Goal: Information Seeking & Learning: Find specific fact

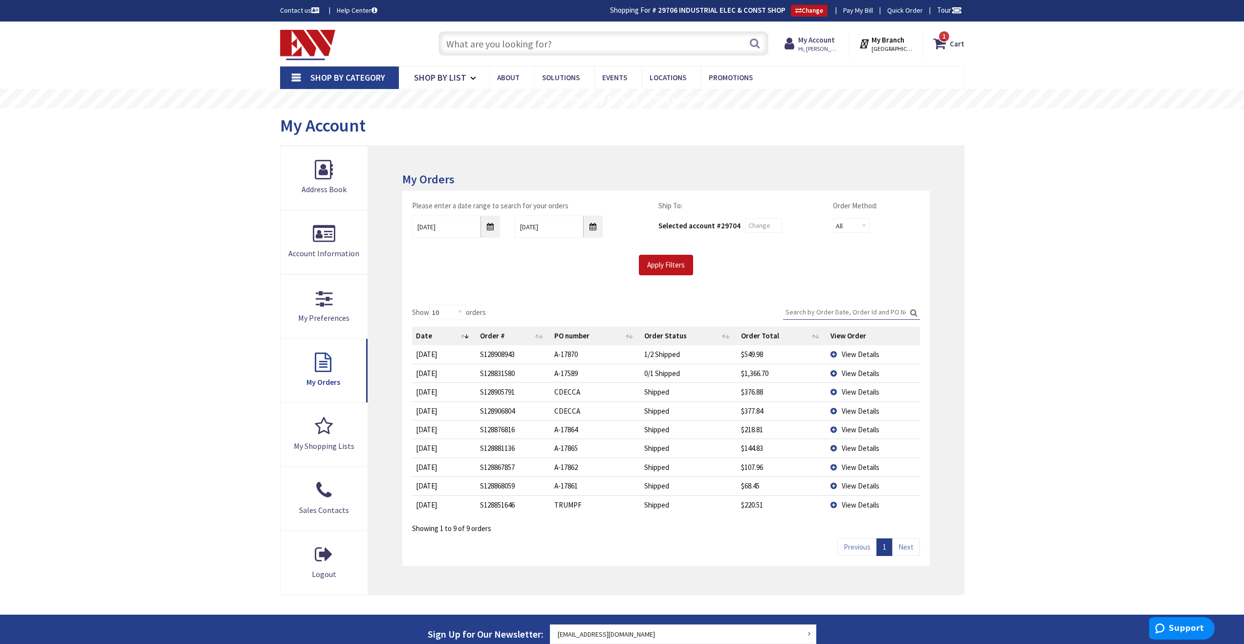
click at [519, 41] on input "text" at bounding box center [603, 43] width 330 height 24
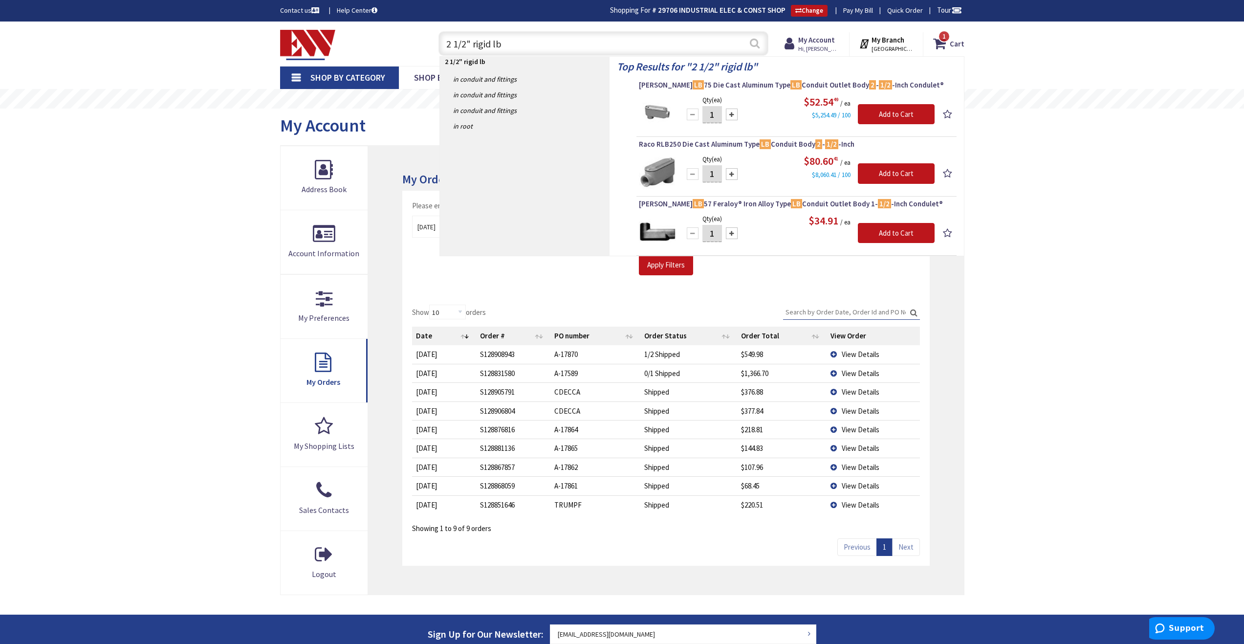
type input "2 1/2" rigid lb"
click at [753, 40] on button "Search" at bounding box center [754, 43] width 13 height 22
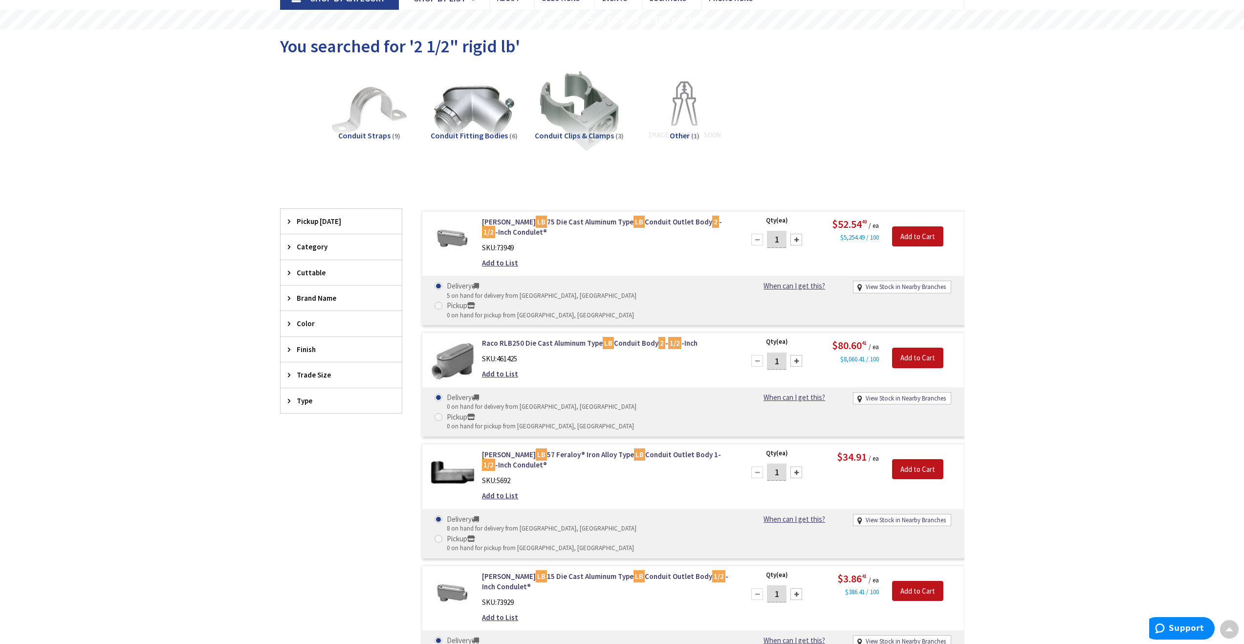
scroll to position [50, 0]
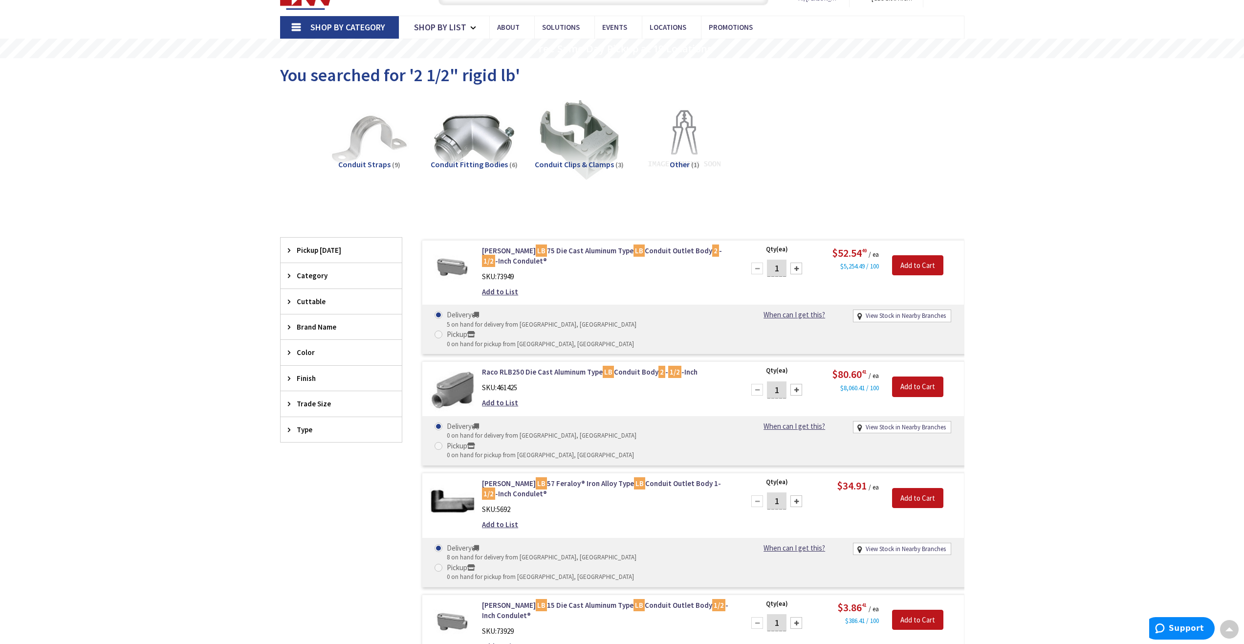
click at [310, 402] on span "Trade Size" at bounding box center [337, 403] width 80 height 10
click at [313, 436] on span "2-1/2 Inch" at bounding box center [341, 440] width 121 height 17
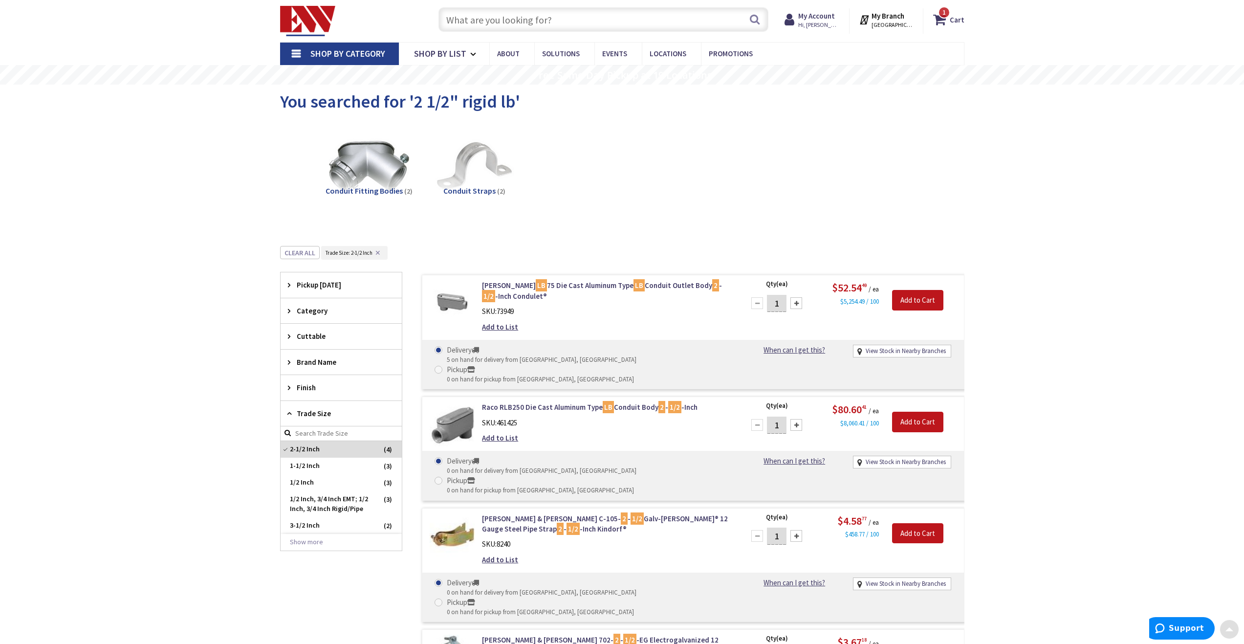
scroll to position [0, 0]
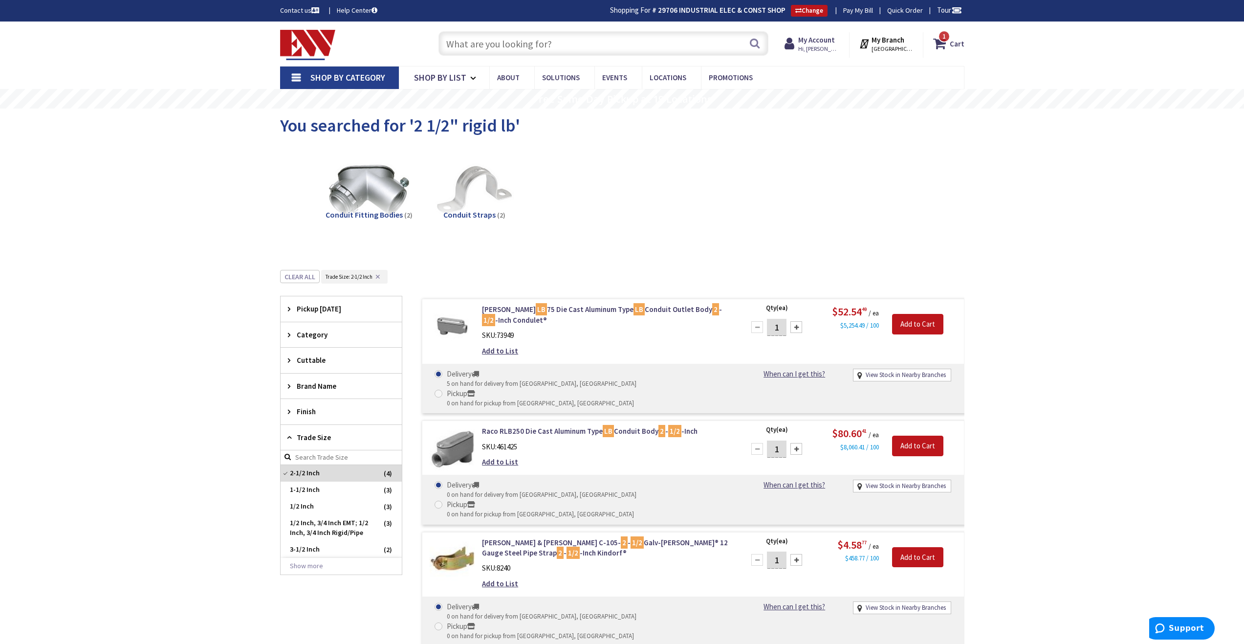
click at [598, 43] on input "text" at bounding box center [603, 43] width 330 height 24
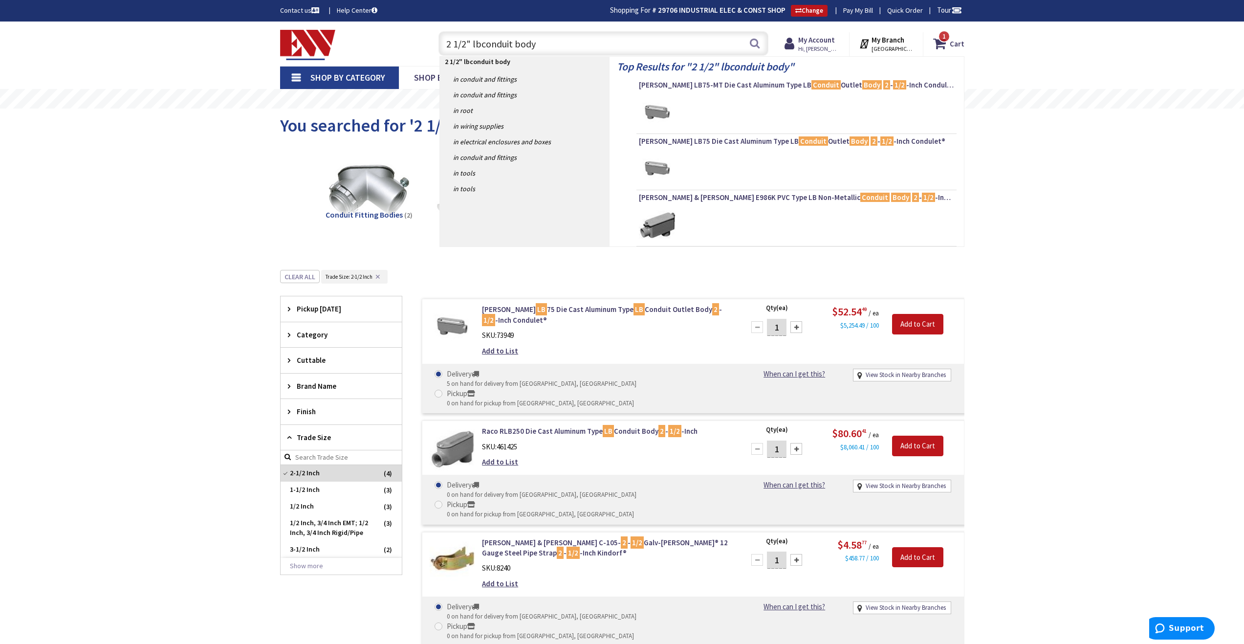
type input "2 1/2" lb conduit body"
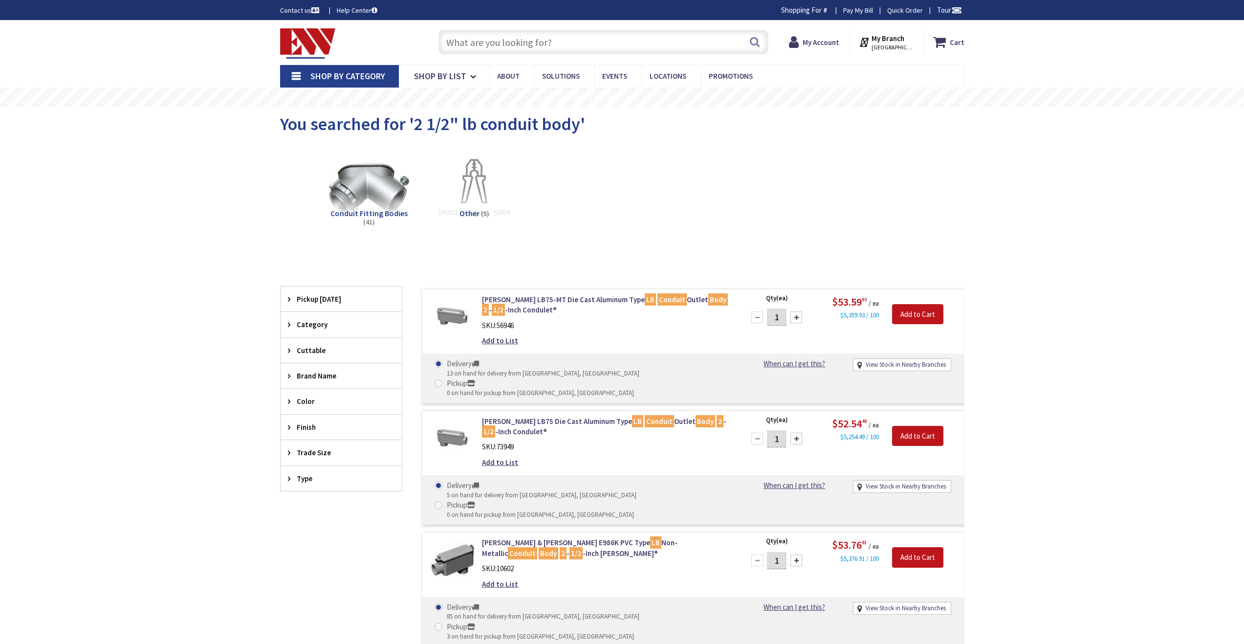
click at [292, 450] on icon at bounding box center [291, 452] width 7 height 7
click at [311, 523] on span "2-1/2 Inch" at bounding box center [341, 522] width 121 height 17
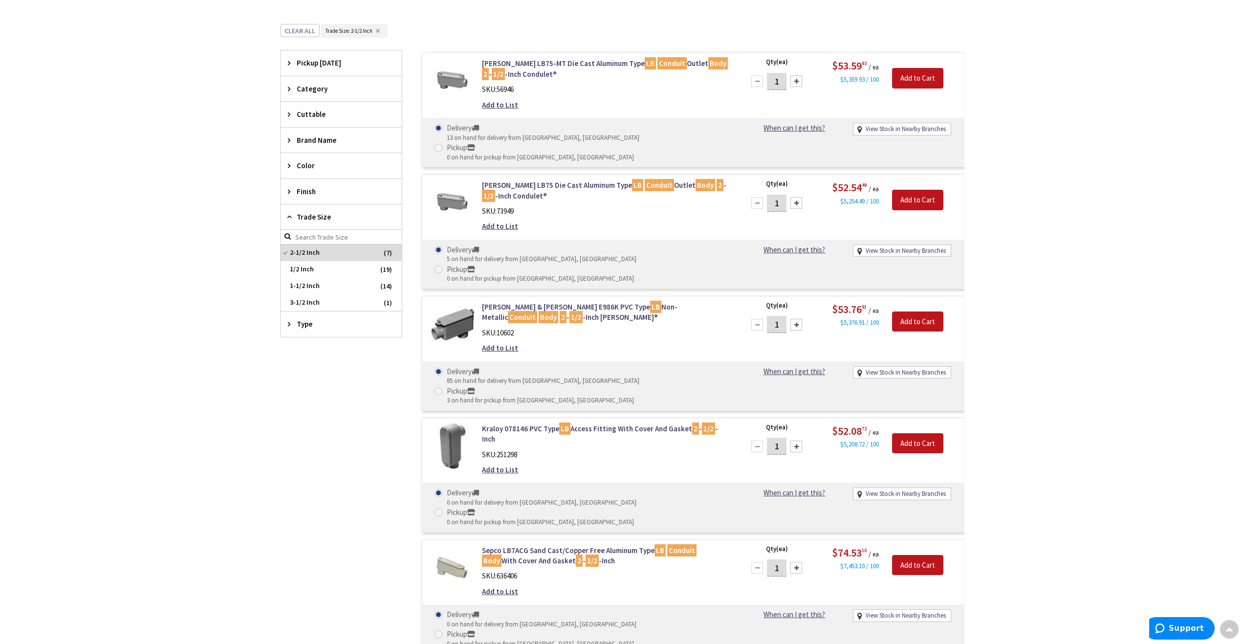
scroll to position [490, 0]
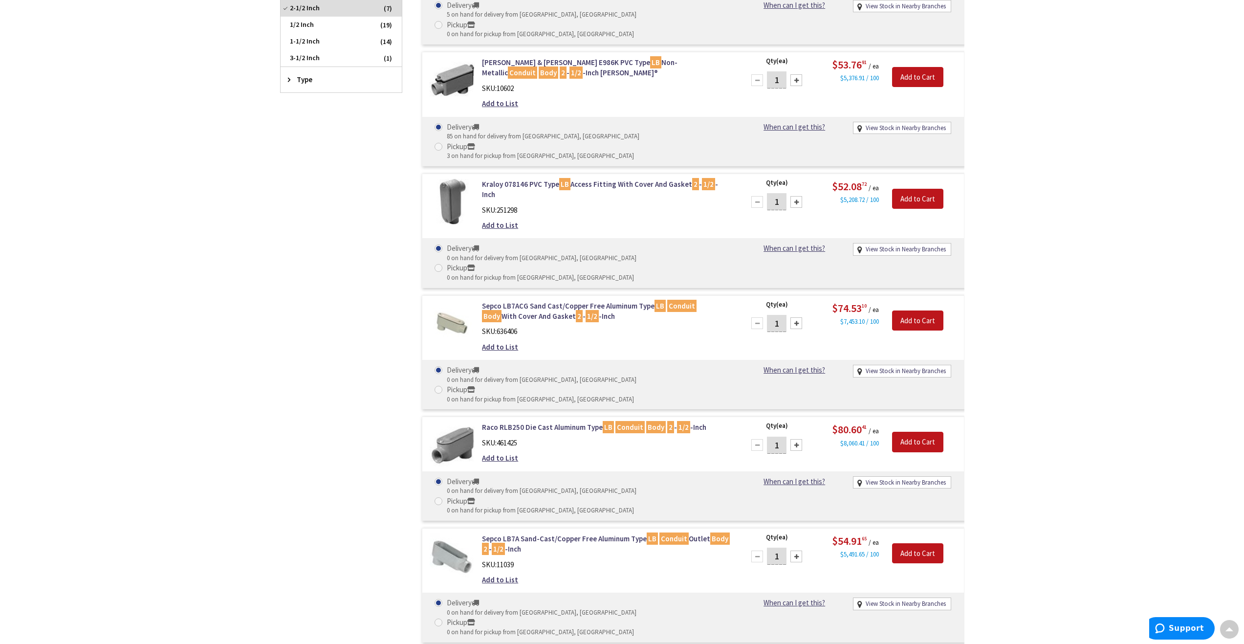
click at [228, 286] on div "Skip to Content Toggle Nav Search 1 1 1 items Cart My Cart" at bounding box center [622, 212] width 1244 height 1362
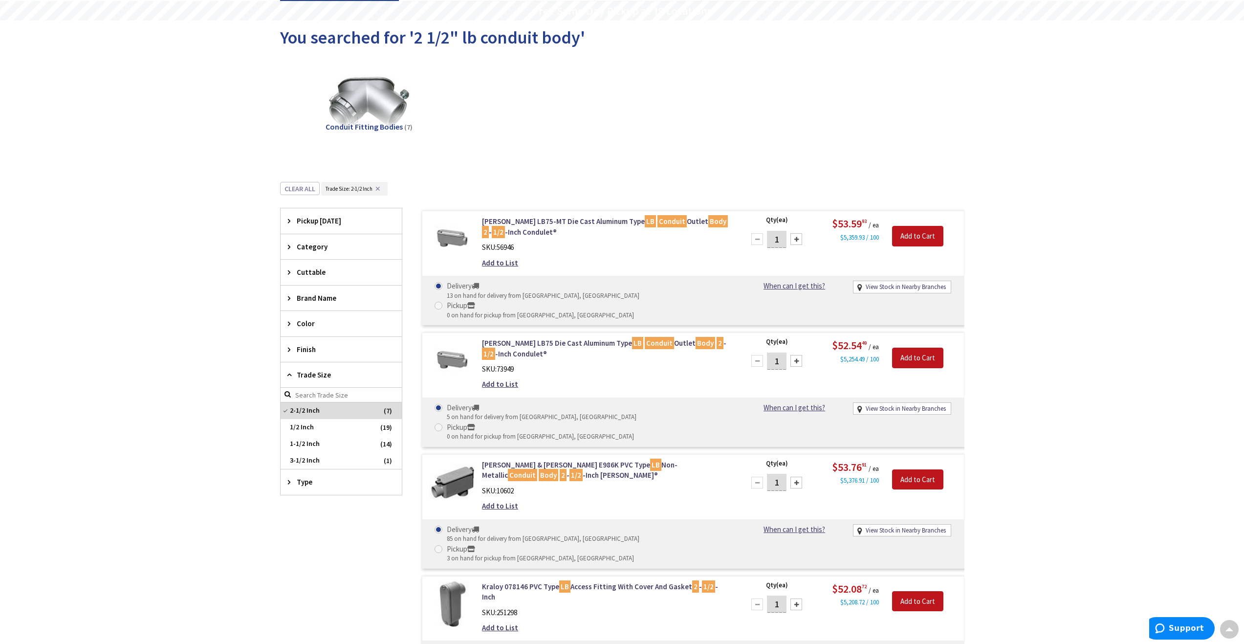
scroll to position [0, 0]
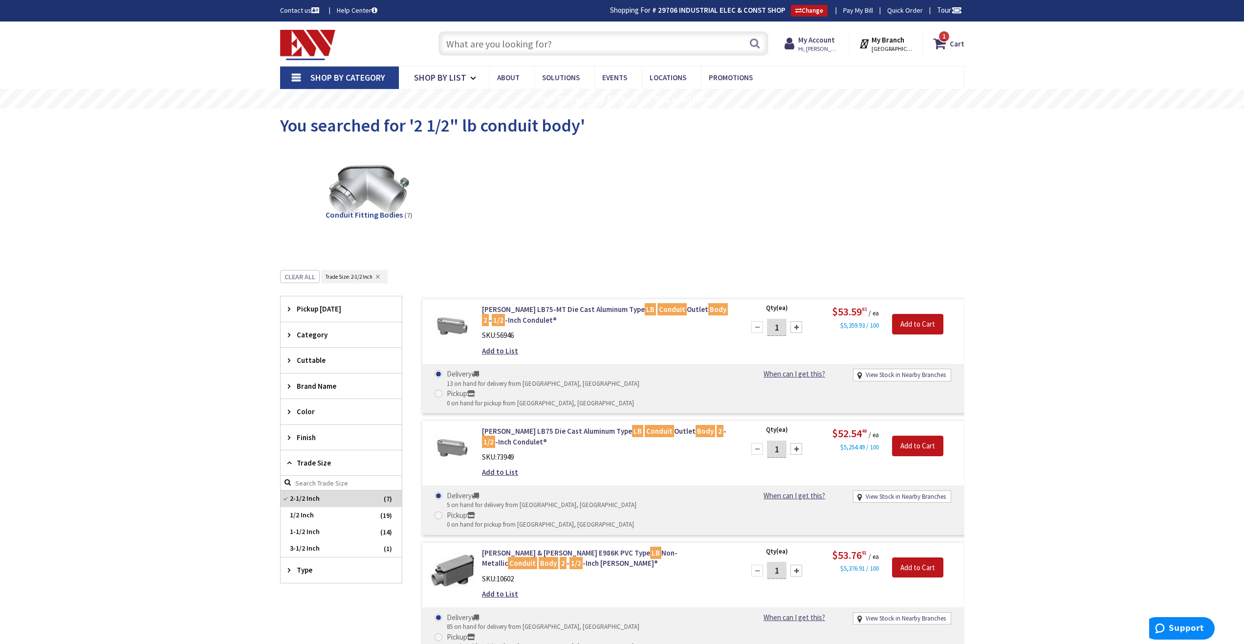
click at [492, 41] on input "text" at bounding box center [603, 43] width 330 height 24
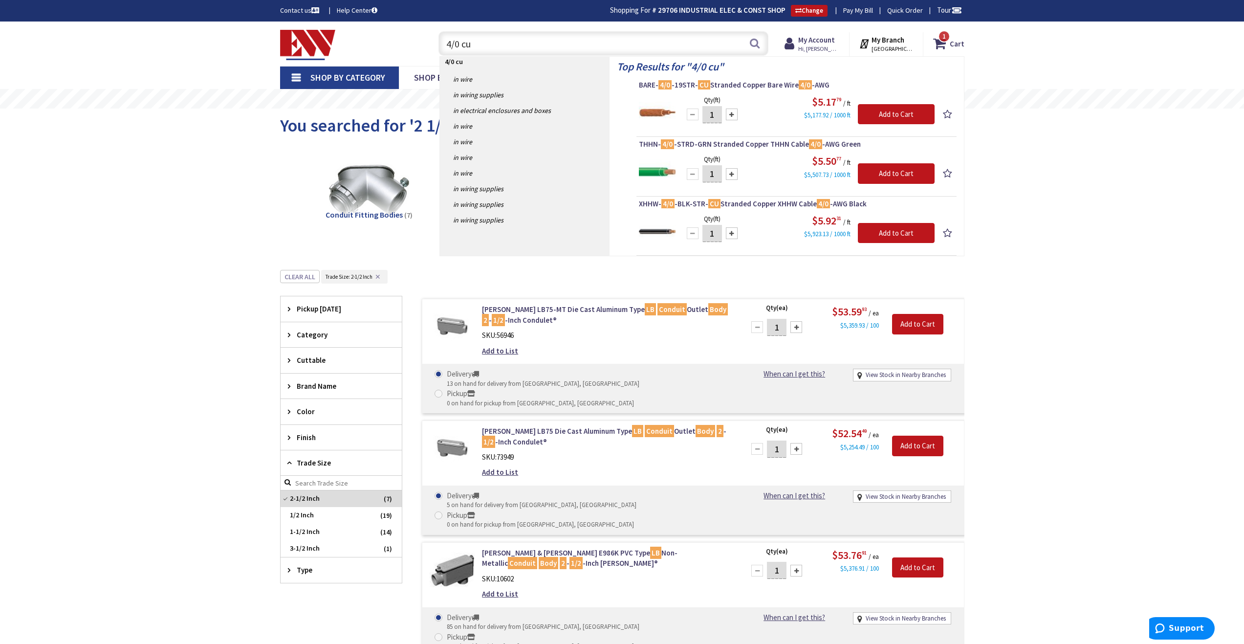
drag, startPoint x: 511, startPoint y: 44, endPoint x: 403, endPoint y: 50, distance: 108.6
click at [405, 51] on div "Toggle Nav 4/0 cu 4/0 cu Search 1 1 1 items Cart My Cart 1" at bounding box center [622, 43] width 699 height 33
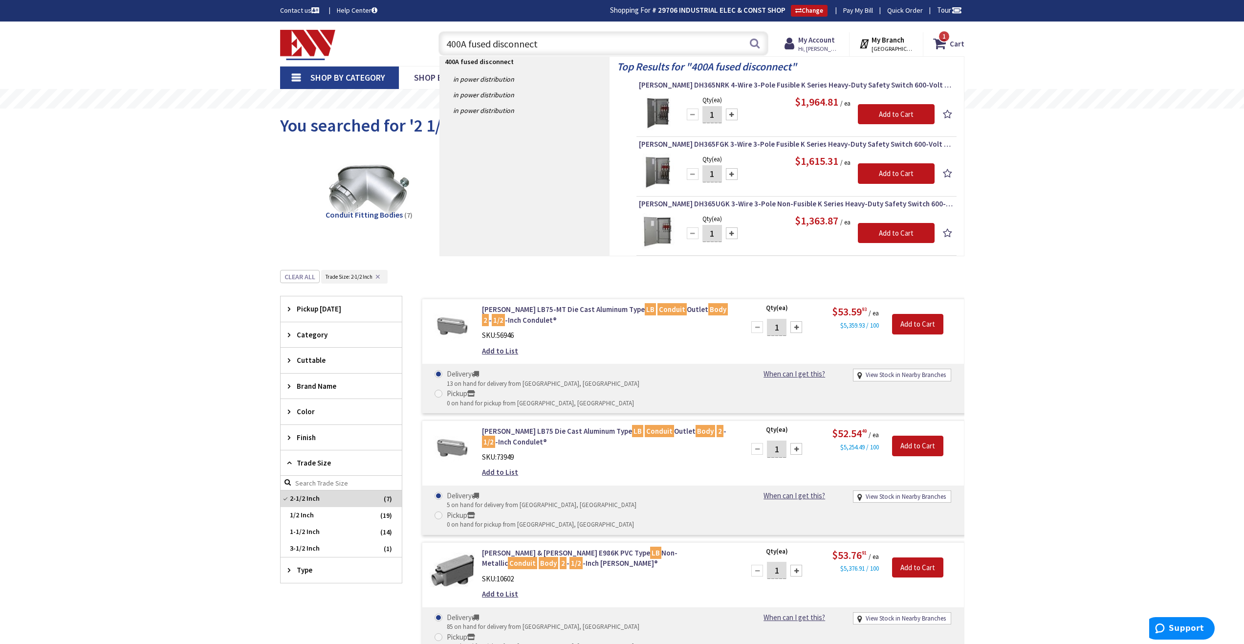
type input "400A fused disconnect"
